Goal: Obtain resource: Download file/media

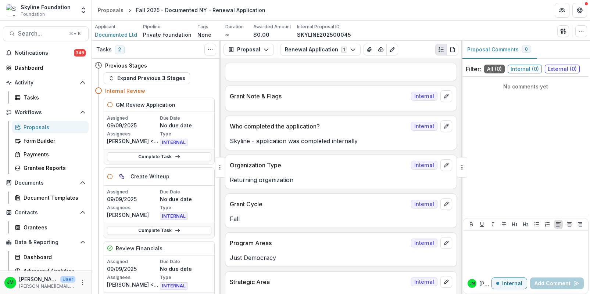
scroll to position [1189, 0]
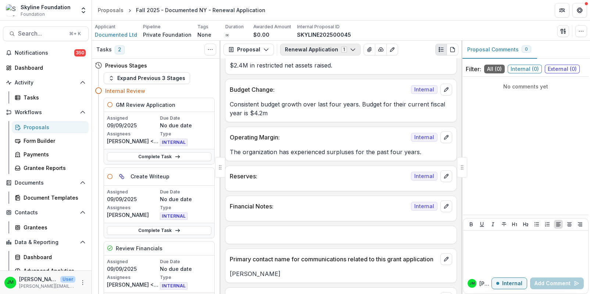
click at [295, 54] on button "Renewal Application 1" at bounding box center [320, 50] width 80 height 12
click at [309, 78] on span "Renewal Application" at bounding box center [326, 77] width 67 height 8
click at [346, 172] on p "Reserves:" at bounding box center [319, 176] width 178 height 9
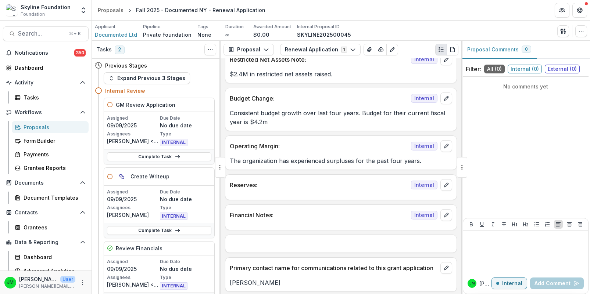
scroll to position [1148, 0]
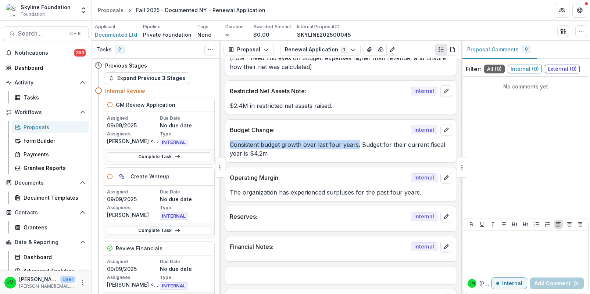
drag, startPoint x: 229, startPoint y: 133, endPoint x: 357, endPoint y: 131, distance: 128.2
click at [357, 140] on p "Consistent budget growth over last four years. Budget for their current fiscal …" at bounding box center [341, 149] width 222 height 18
copy p "Consistent budget growth over last four years."
click at [357, 140] on p "Consistent budget growth over last four years. Budget for their current fiscal …" at bounding box center [341, 149] width 222 height 18
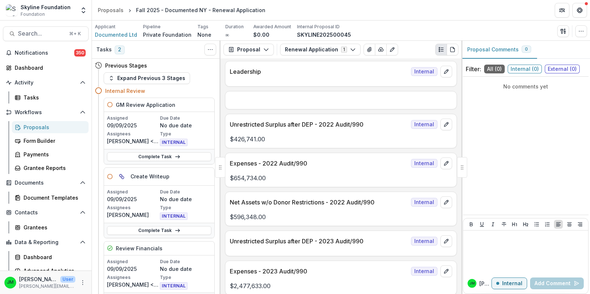
scroll to position [739, 0]
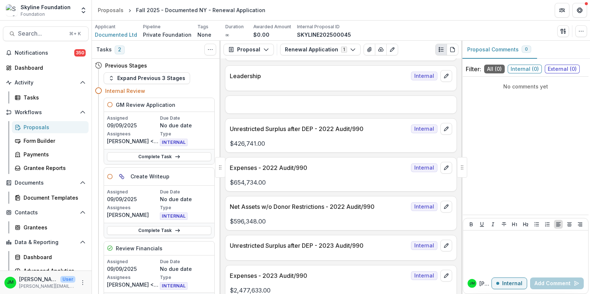
click at [338, 125] on p "Unrestricted Surplus after DEP - 2022 Audit/990" at bounding box center [319, 129] width 178 height 9
click at [246, 139] on p "$426,741.00" at bounding box center [341, 143] width 222 height 9
click at [274, 139] on p "$426,741.00" at bounding box center [341, 143] width 222 height 9
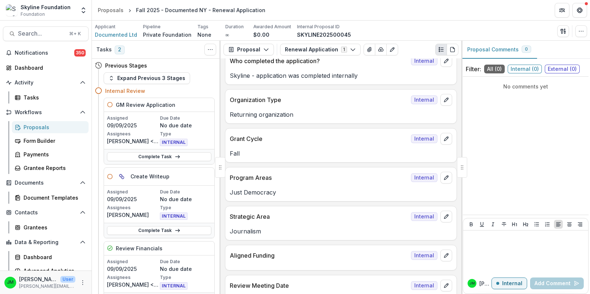
scroll to position [0, 0]
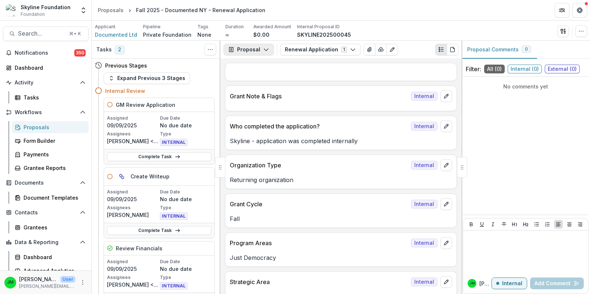
click at [259, 50] on button "Proposal" at bounding box center [248, 50] width 50 height 12
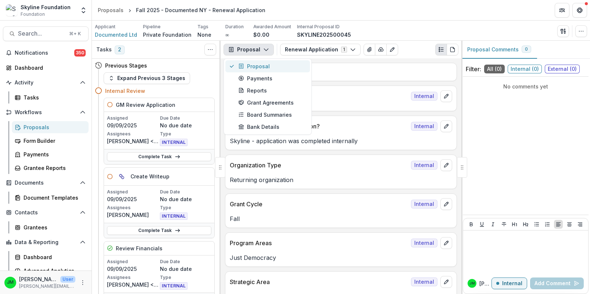
click at [258, 66] on div "Proposal" at bounding box center [271, 66] width 67 height 8
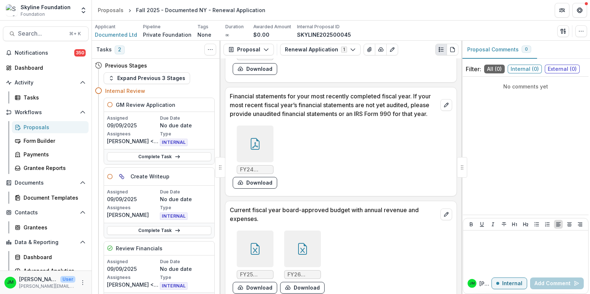
scroll to position [2018, 0]
click at [298, 251] on icon at bounding box center [302, 249] width 12 height 12
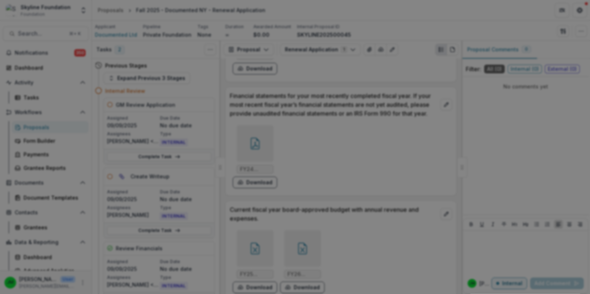
click at [6, 294] on icon "Close" at bounding box center [3, 299] width 6 height 6
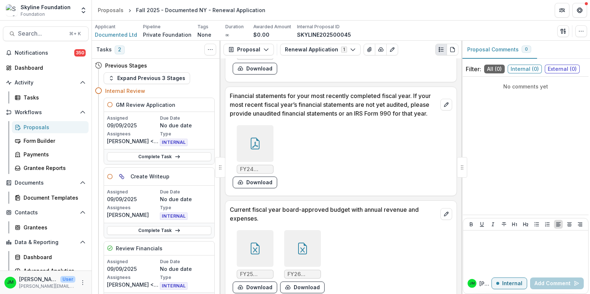
click at [251, 246] on icon at bounding box center [255, 249] width 9 height 12
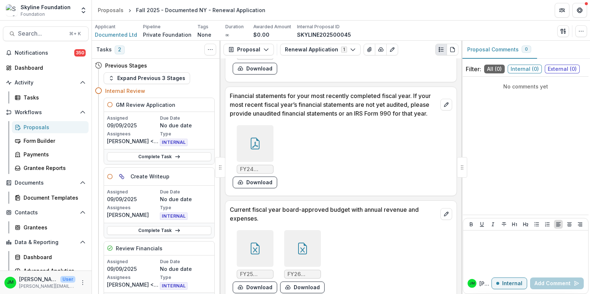
click at [296, 243] on icon at bounding box center [302, 249] width 12 height 12
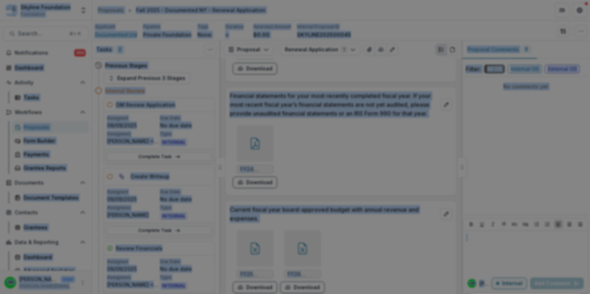
click at [6, 294] on icon "Close" at bounding box center [3, 299] width 6 height 6
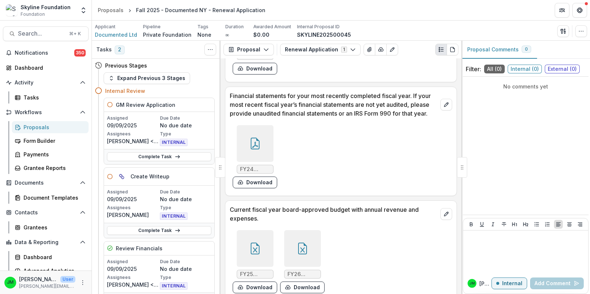
click at [398, 248] on div "FY25 Approved Budget Documented with FTE.xlsx Download FY26 Approved Documented…" at bounding box center [340, 261] width 220 height 69
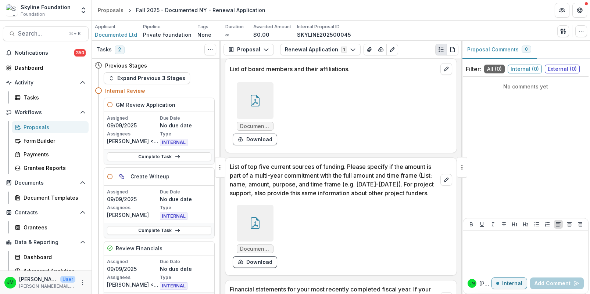
scroll to position [1803, 0]
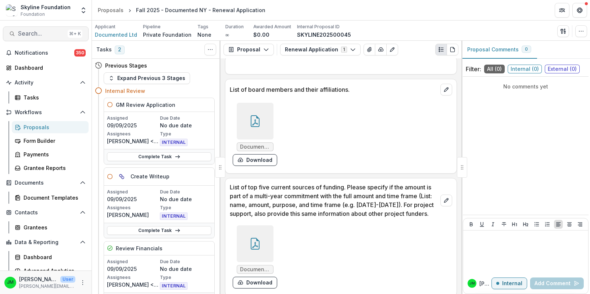
click at [45, 30] on span "Search..." at bounding box center [41, 33] width 47 height 7
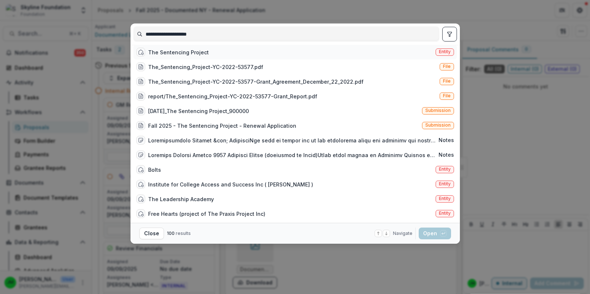
type input "**********"
click at [163, 49] on div "The Sentencing Project Entity" at bounding box center [294, 52] width 323 height 15
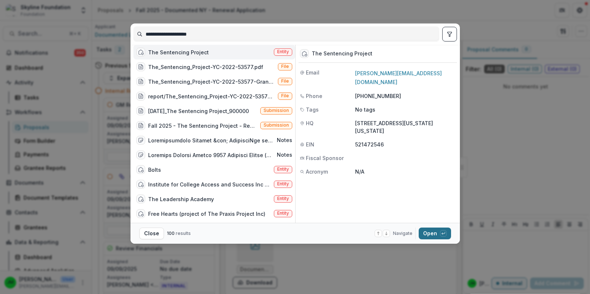
click at [428, 234] on button "Open with enter key" at bounding box center [434, 234] width 32 height 12
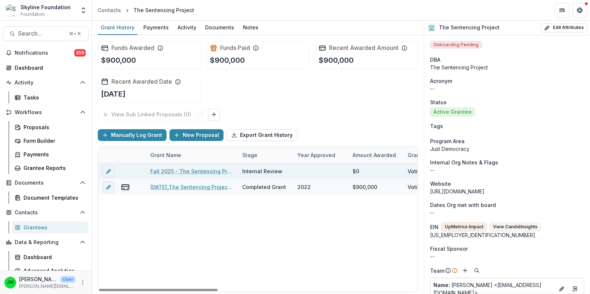
click at [215, 168] on link "Fall 2025 - The Sentencing Project - Renewal Application" at bounding box center [191, 171] width 83 height 8
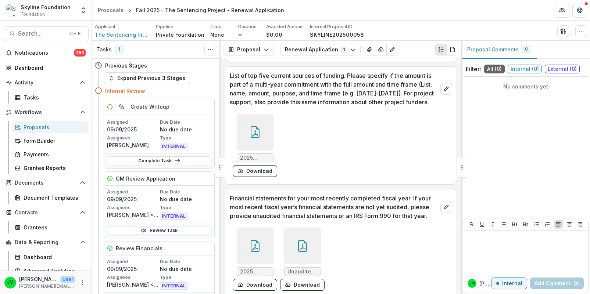
scroll to position [1933, 0]
click at [252, 129] on icon at bounding box center [255, 132] width 12 height 12
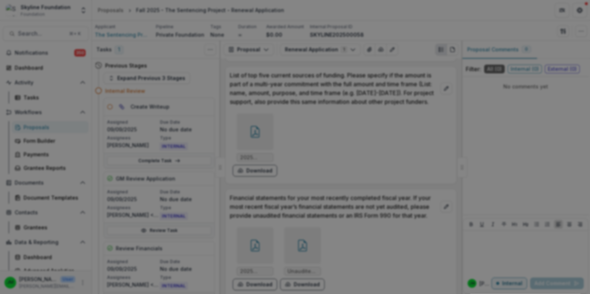
click at [6, 294] on icon "Close" at bounding box center [3, 299] width 6 height 6
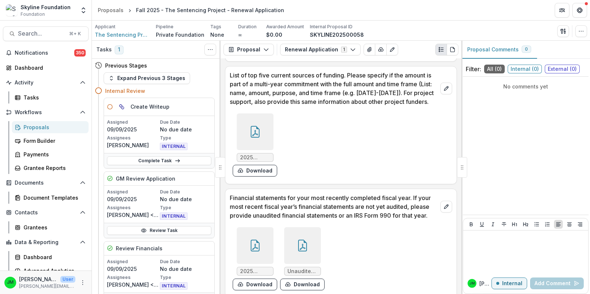
click at [260, 239] on div at bounding box center [255, 245] width 37 height 37
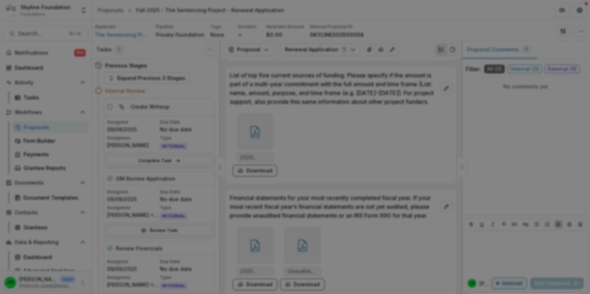
click at [6, 294] on icon "Close" at bounding box center [3, 299] width 6 height 6
